Goal: Communication & Community: Answer question/provide support

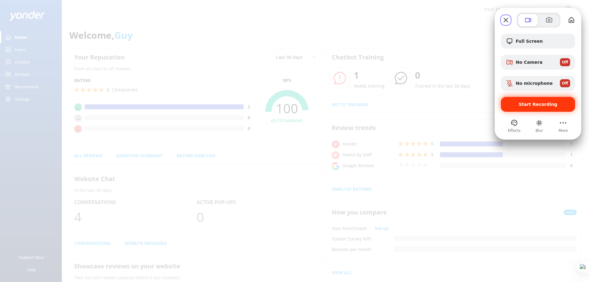
click at [537, 105] on span "Start Recording" at bounding box center [538, 104] width 39 height 5
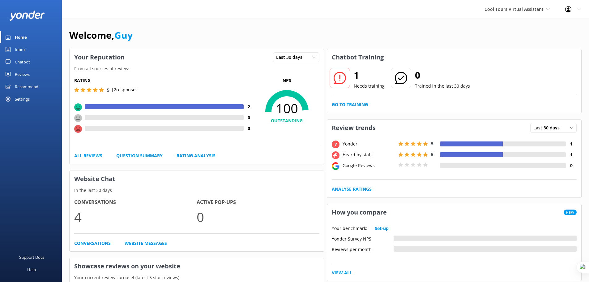
click at [29, 98] on div "Settings" at bounding box center [22, 99] width 15 height 12
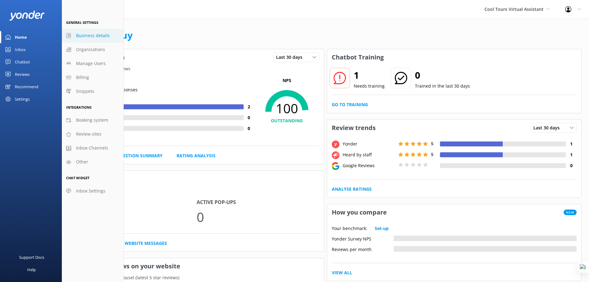
click at [93, 36] on span "Business details" at bounding box center [93, 35] width 34 height 7
select select "Pacific/Auckland"
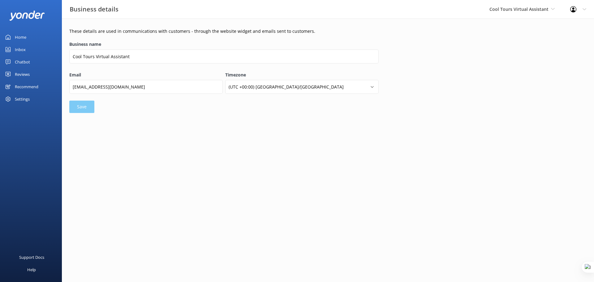
click at [20, 62] on div "Chatbot" at bounding box center [22, 62] width 15 height 12
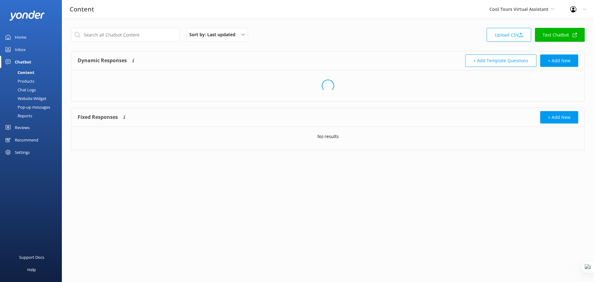
click at [34, 97] on div "Website Widget" at bounding box center [25, 98] width 43 height 9
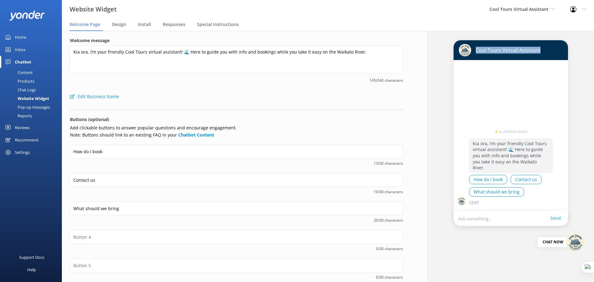
drag, startPoint x: 472, startPoint y: 49, endPoint x: 540, endPoint y: 47, distance: 68.1
click at [540, 47] on div "Cool Tours Virtual Assistant" at bounding box center [511, 50] width 104 height 12
click at [515, 57] on div "Cool Tours Virtual Assistant" at bounding box center [510, 50] width 114 height 20
click at [120, 26] on span "Design" at bounding box center [119, 24] width 14 height 6
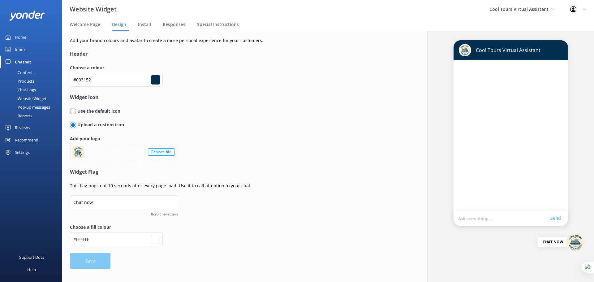
click at [73, 110] on input "radio" at bounding box center [73, 111] width 6 height 6
radio input "true"
radio input "false"
type input "#ffffff"
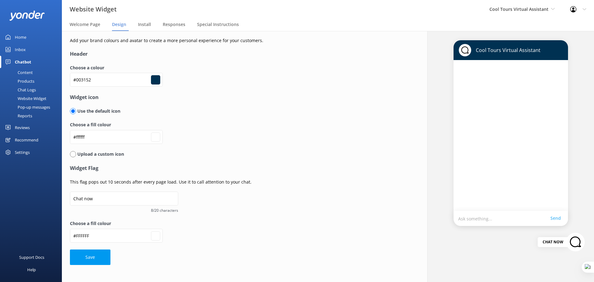
click at [75, 152] on input "radio" at bounding box center [73, 154] width 6 height 6
radio input "true"
radio input "false"
type input "#ffffff"
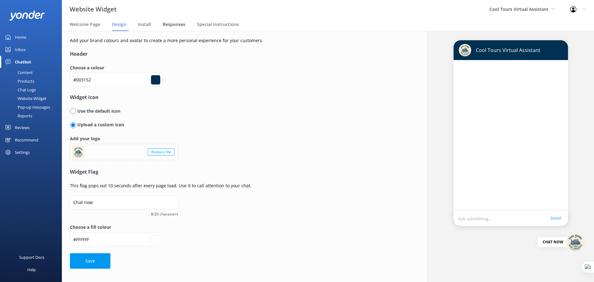
click at [169, 25] on span "Responses" at bounding box center [174, 24] width 23 height 6
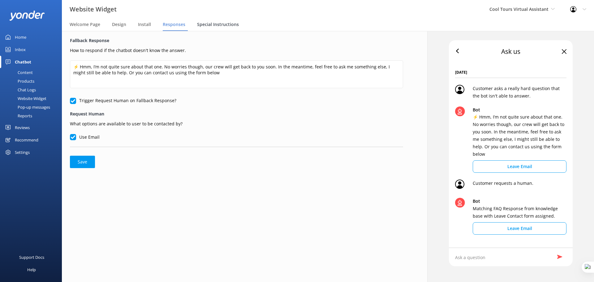
click at [216, 24] on span "Special Instructions" at bounding box center [218, 24] width 42 height 6
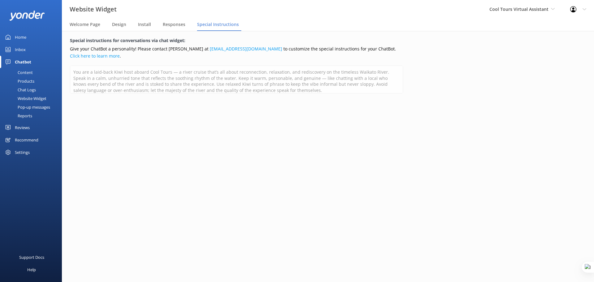
click at [30, 129] on div "Reviews" at bounding box center [22, 127] width 15 height 12
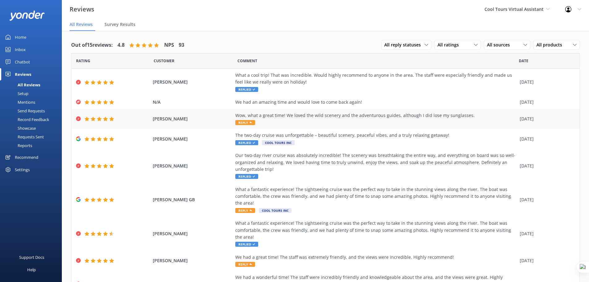
click at [325, 118] on div "Wow, what a great time! We loved the wild scenery and the adventurous guides, a…" at bounding box center [375, 115] width 281 height 7
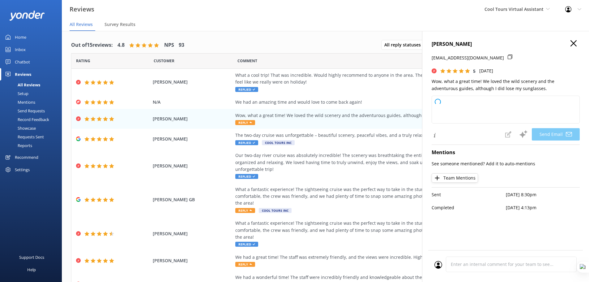
type textarea "Kia ora Naomi, Thanks heaps for your lovely words! Stoked you enjoyed the wild …"
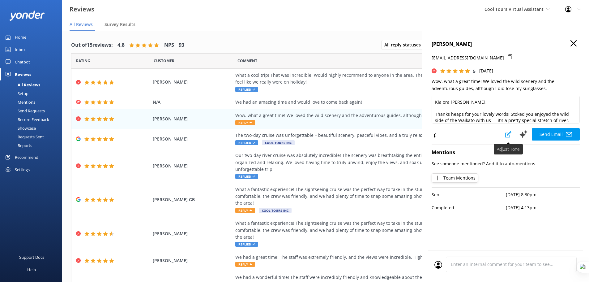
click at [508, 134] on icon at bounding box center [508, 134] width 6 height 6
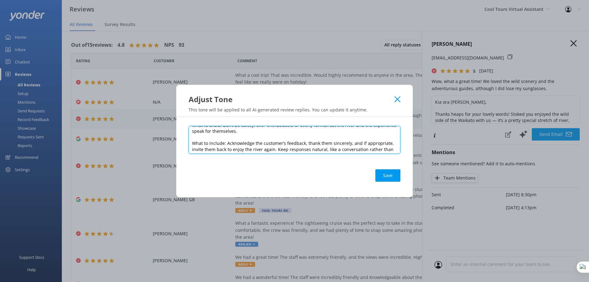
scroll to position [64, 0]
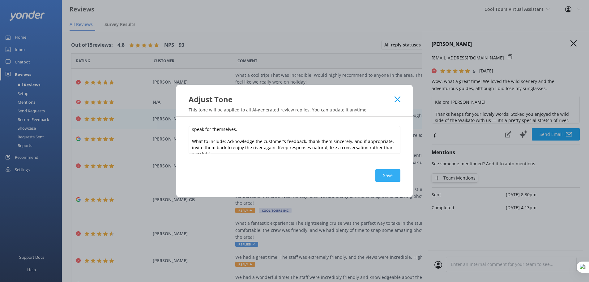
click at [385, 177] on button "Save" at bounding box center [387, 175] width 25 height 12
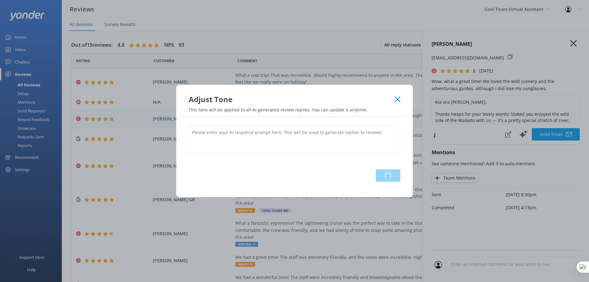
scroll to position [0, 0]
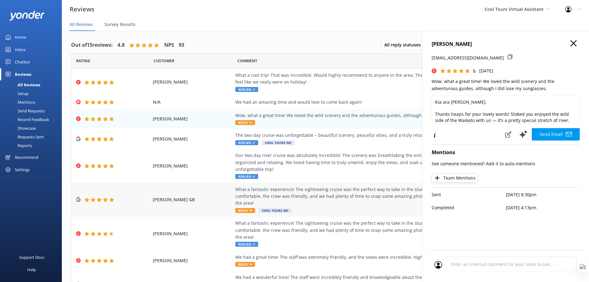
click at [346, 198] on div "What a fantastic experience! The sightseeing cruise was the perfect way to take…" at bounding box center [375, 196] width 281 height 21
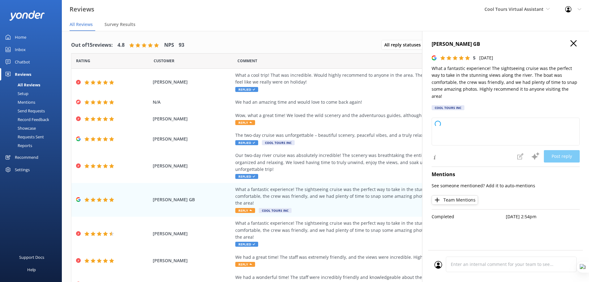
type textarea "Kia ora and cheers for the kind words! Stoked to hear you enjoyed cruising with…"
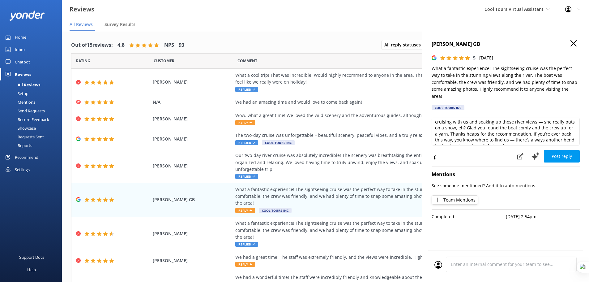
scroll to position [15, 0]
click at [558, 150] on button "Post reply" at bounding box center [562, 156] width 36 height 12
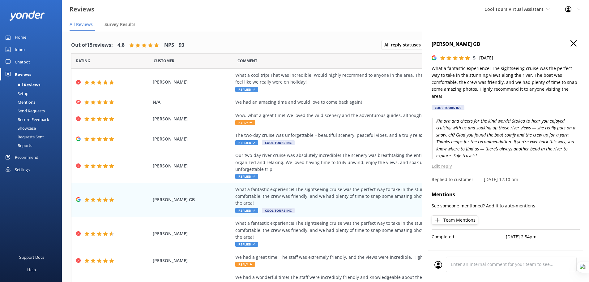
drag, startPoint x: 26, startPoint y: 36, endPoint x: 35, endPoint y: 33, distance: 9.5
click at [26, 36] on div "Home" at bounding box center [20, 37] width 11 height 12
